Goal: Find specific page/section: Find specific page/section

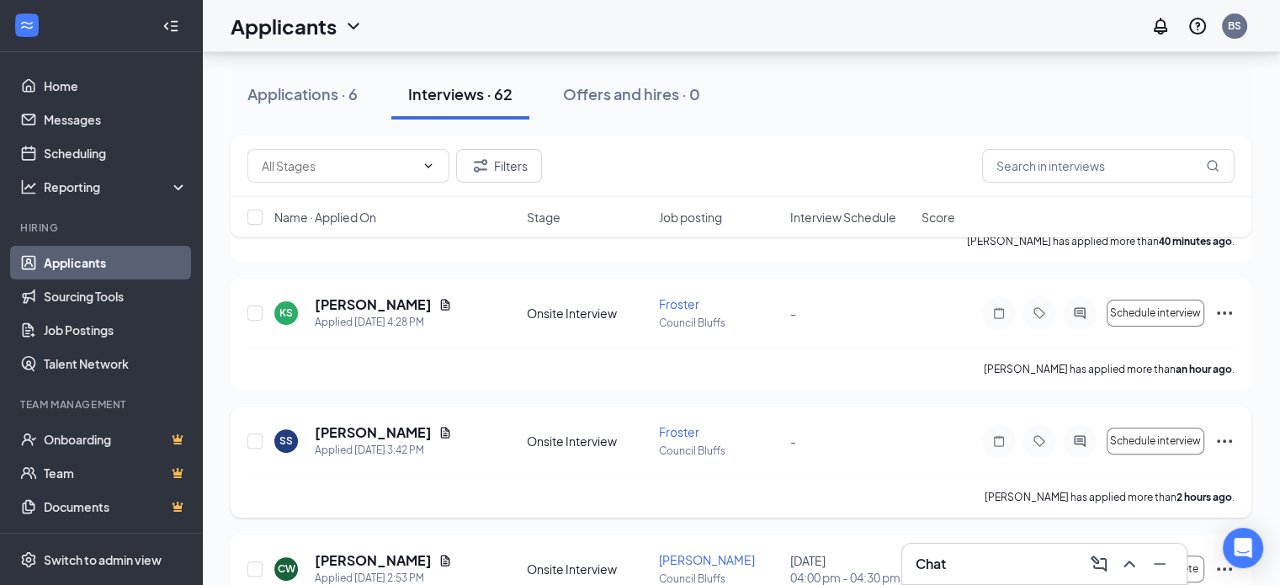
scroll to position [421, 0]
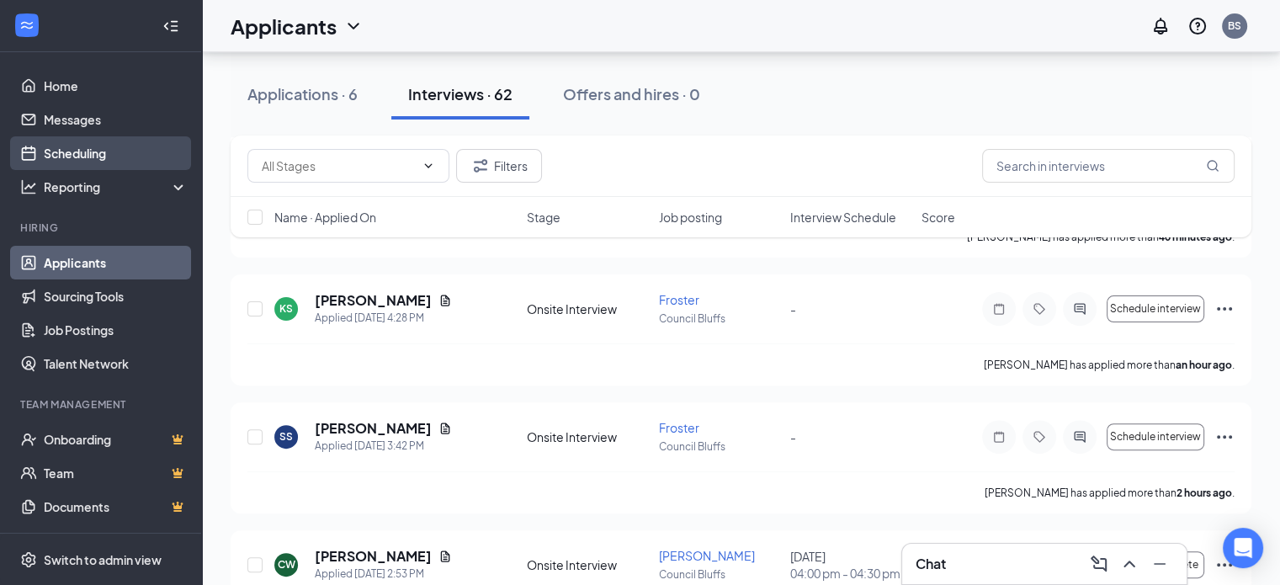
click at [121, 146] on link "Scheduling" at bounding box center [116, 153] width 144 height 34
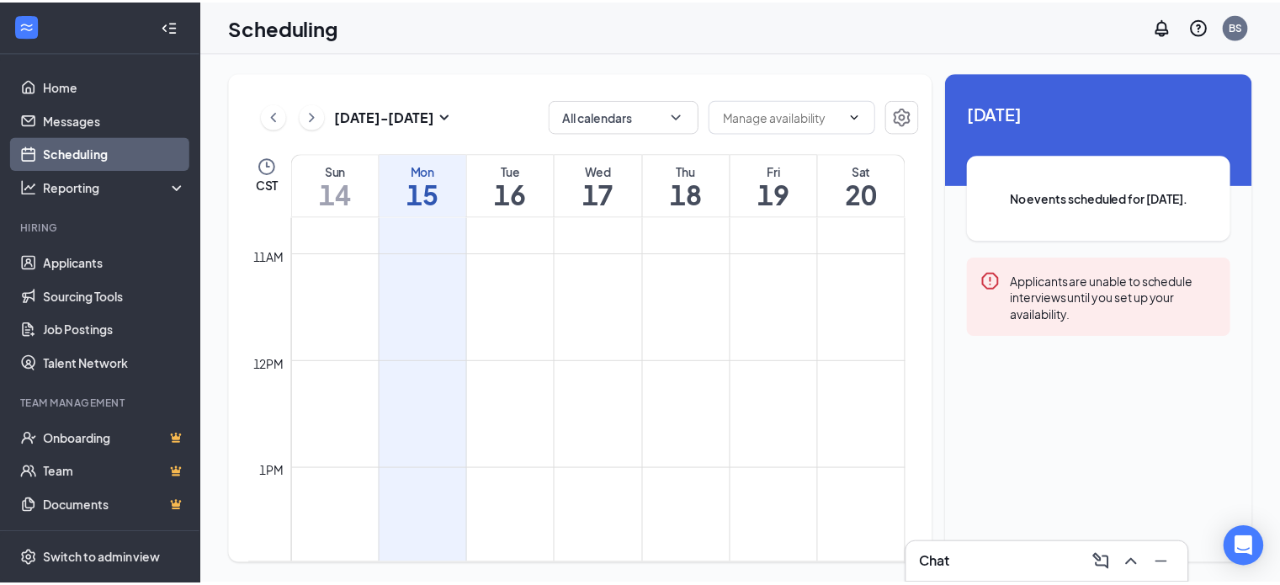
scroll to position [1080, 0]
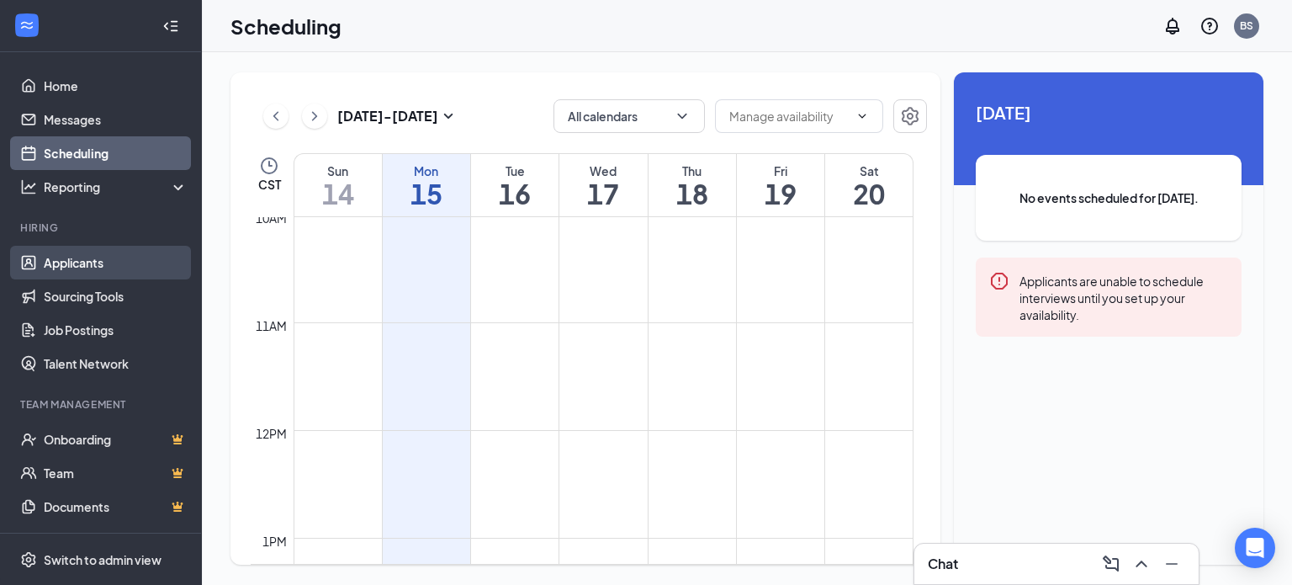
drag, startPoint x: 143, startPoint y: 257, endPoint x: 152, endPoint y: 253, distance: 9.8
click at [145, 257] on link "Applicants" at bounding box center [116, 263] width 144 height 34
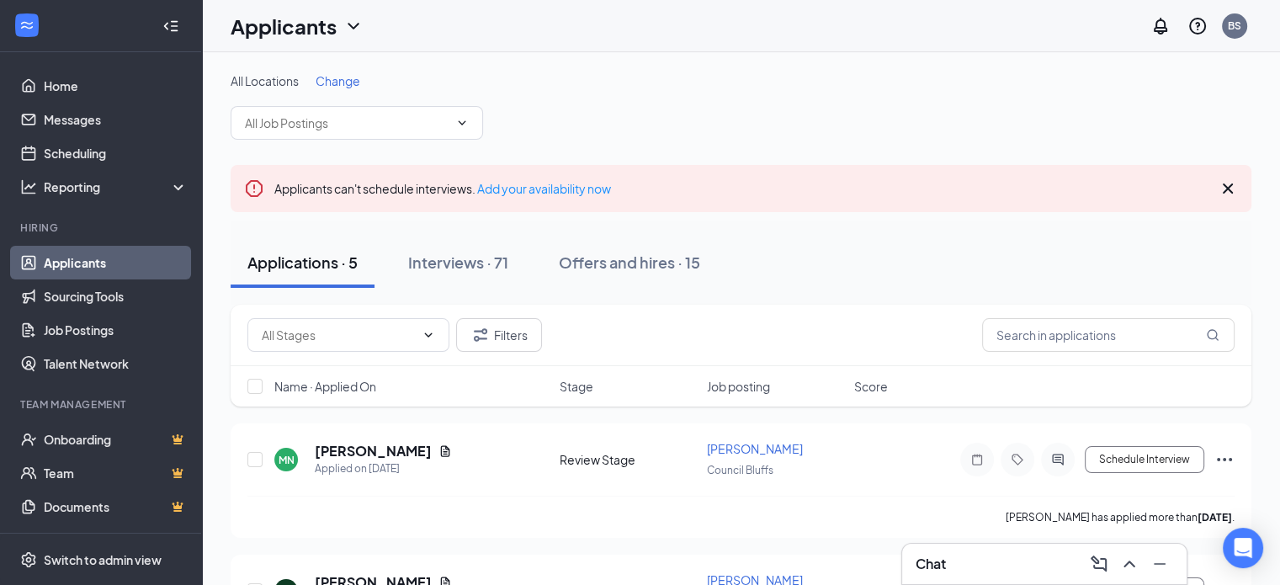
click at [326, 77] on span "Change" at bounding box center [338, 80] width 45 height 15
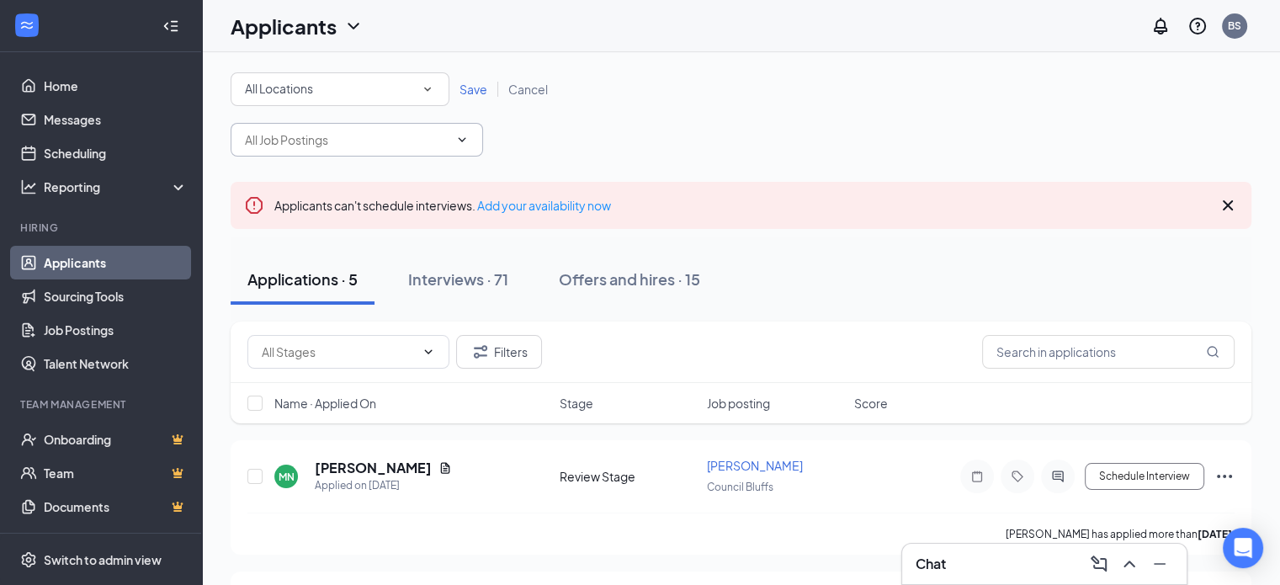
click at [348, 151] on span at bounding box center [357, 140] width 252 height 34
click at [313, 82] on span "All Locations" at bounding box center [279, 88] width 68 height 15
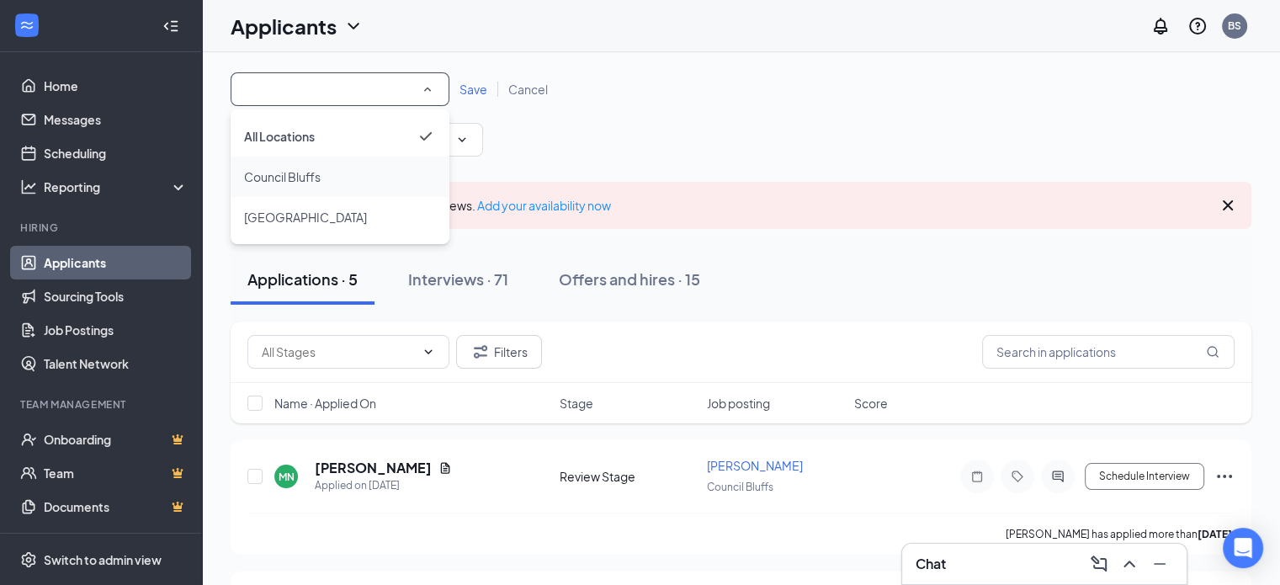
click at [320, 170] on span "Council Bluffs" at bounding box center [282, 176] width 77 height 15
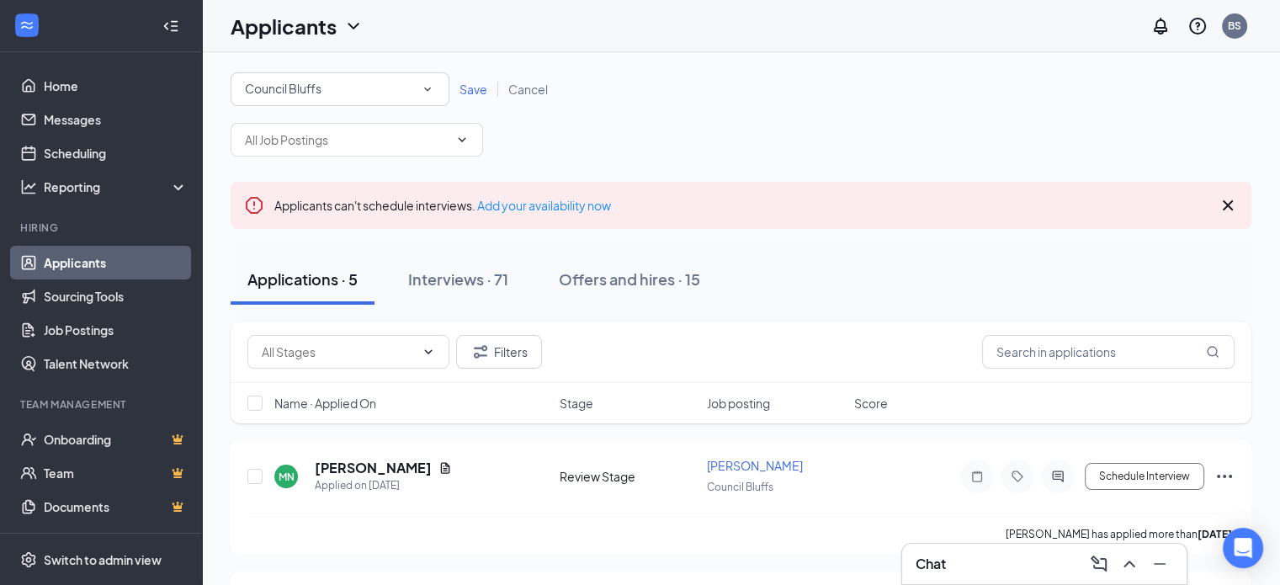
click at [483, 89] on span "Save" at bounding box center [473, 89] width 28 height 15
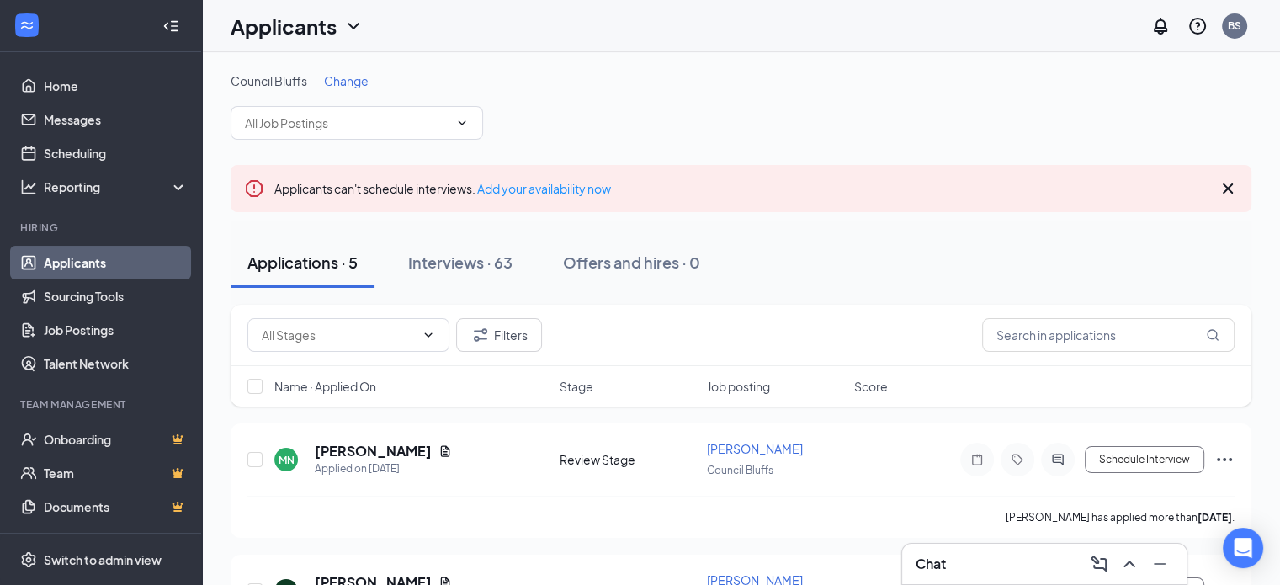
click at [600, 298] on div "Applications · 5 Interviews · 63 Offers and hires · 0" at bounding box center [741, 262] width 1021 height 84
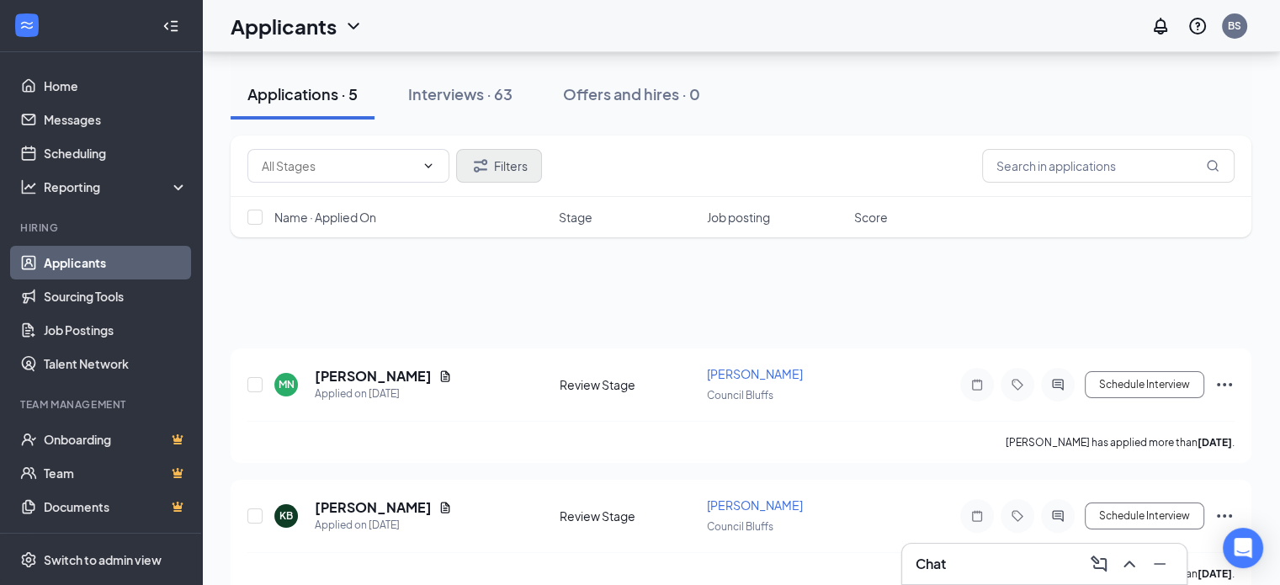
scroll to position [67, 0]
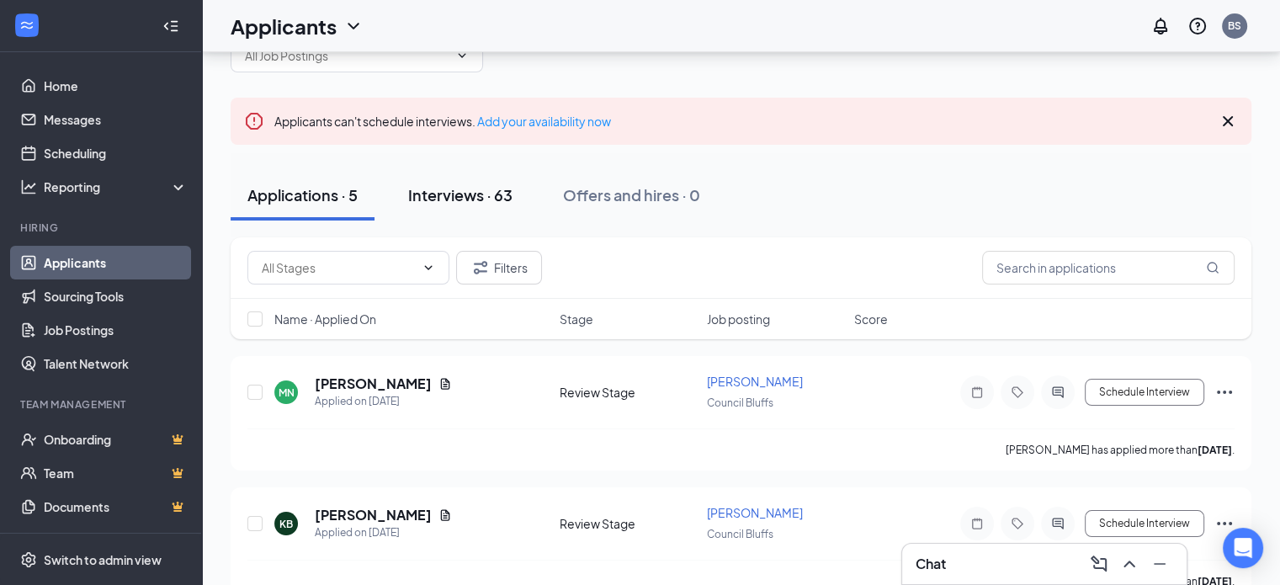
click at [493, 208] on button "Interviews · 63" at bounding box center [460, 195] width 138 height 50
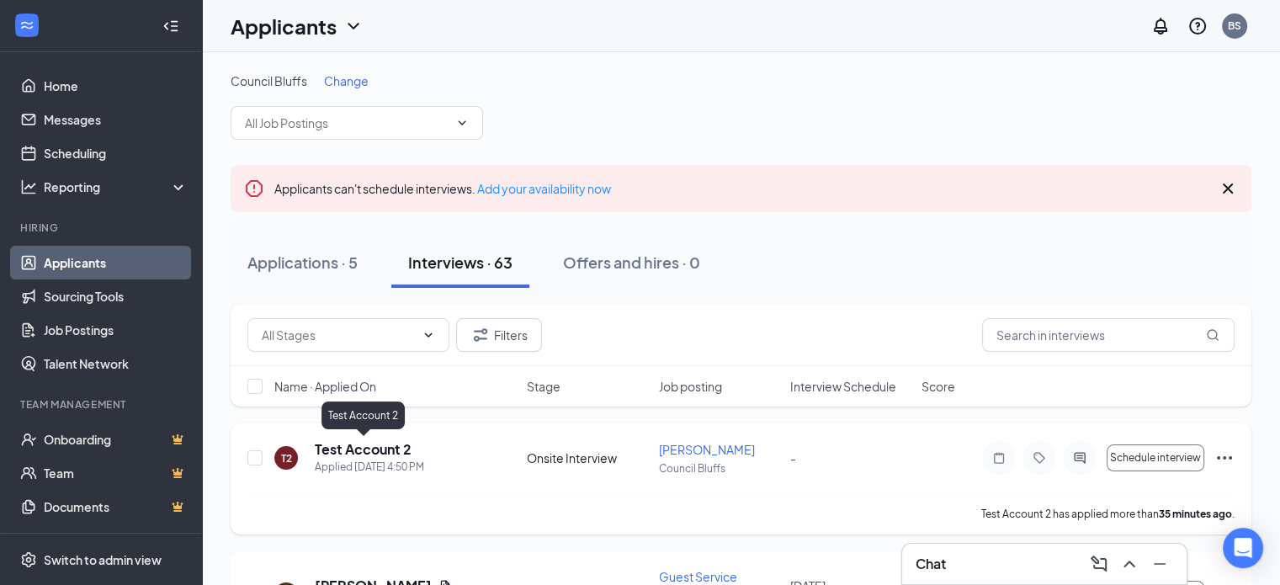
click at [357, 445] on h5 "Test Account 2" at bounding box center [363, 449] width 97 height 19
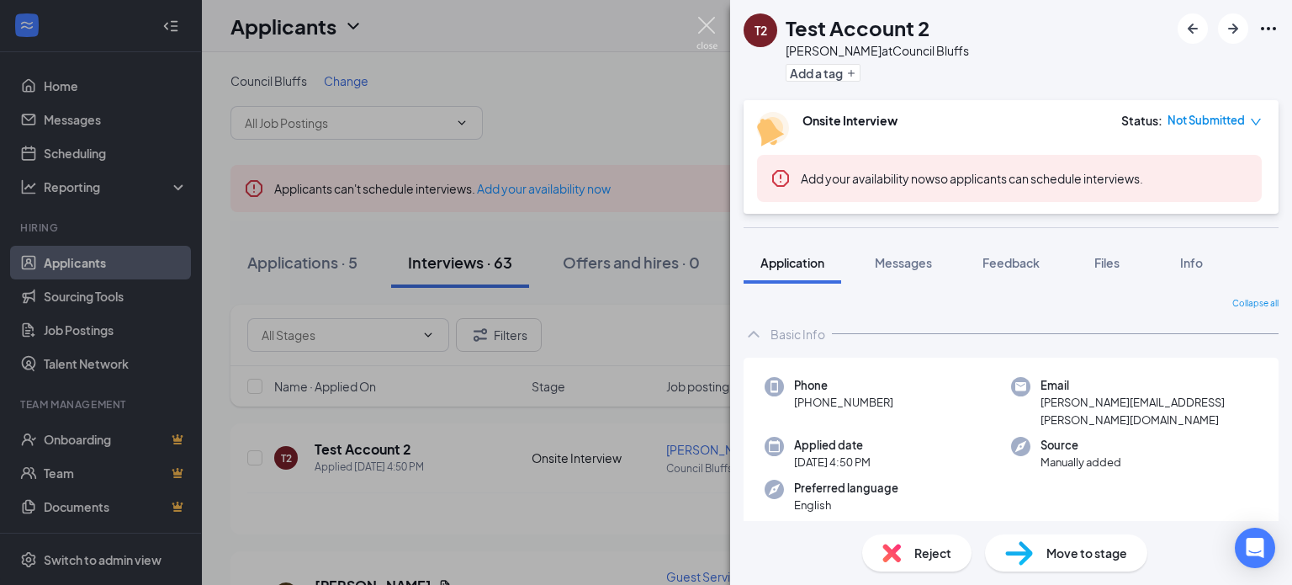
click at [713, 25] on img at bounding box center [707, 33] width 21 height 33
